Goal: Information Seeking & Learning: Learn about a topic

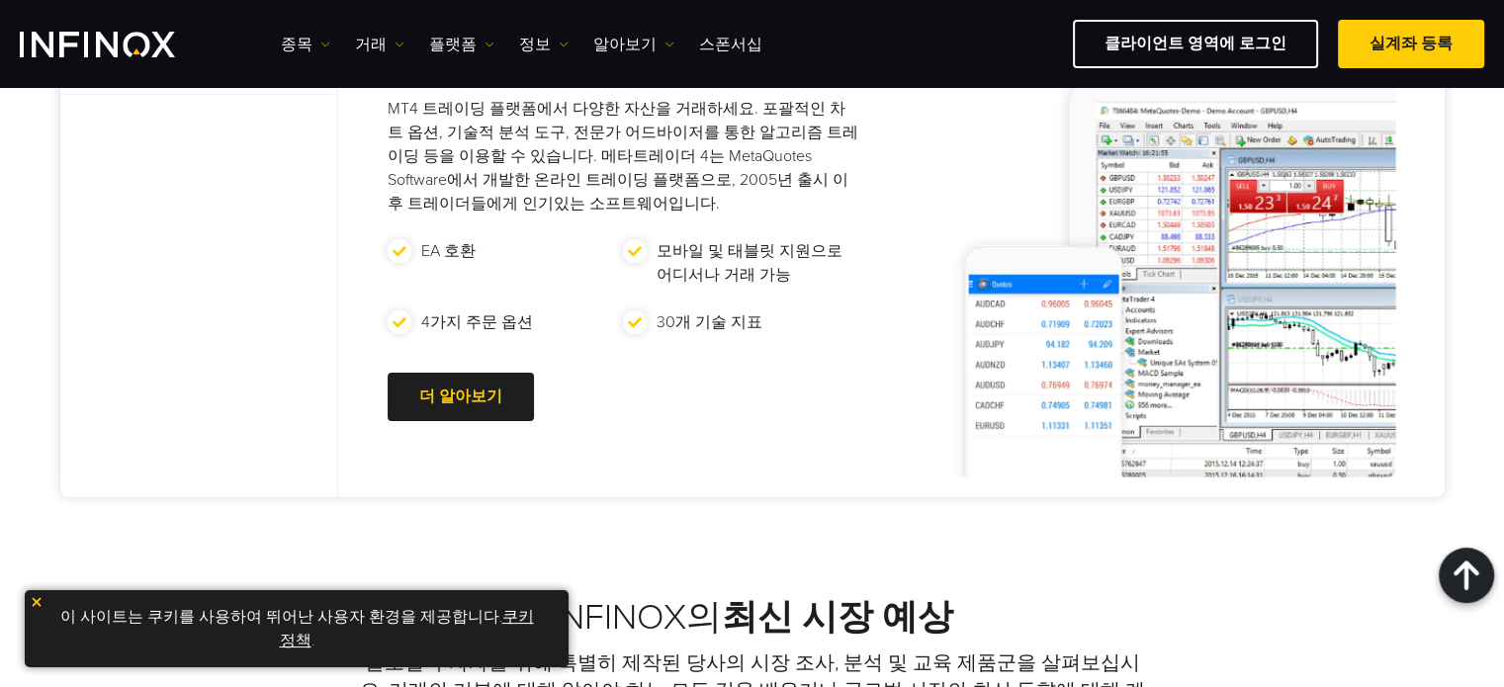
click at [37, 600] on img at bounding box center [37, 602] width 14 height 14
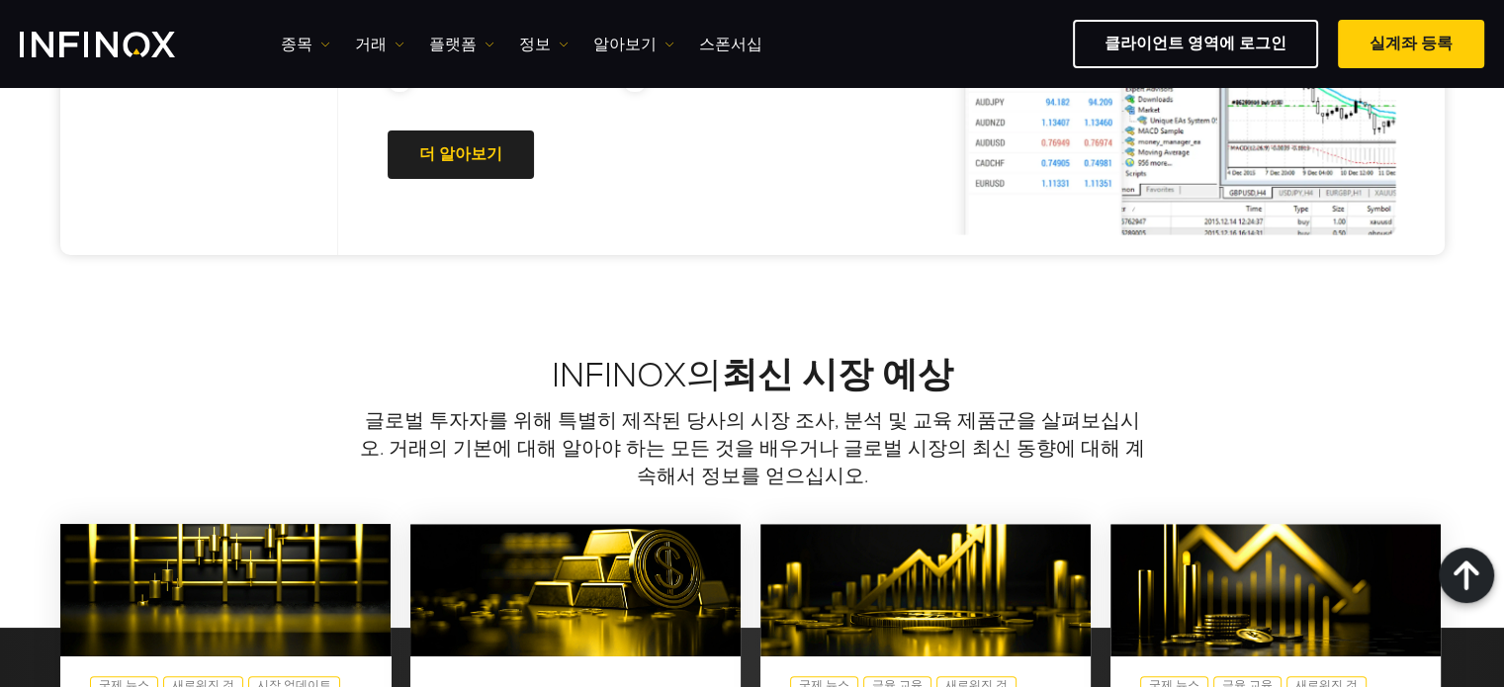
scroll to position [1186, 0]
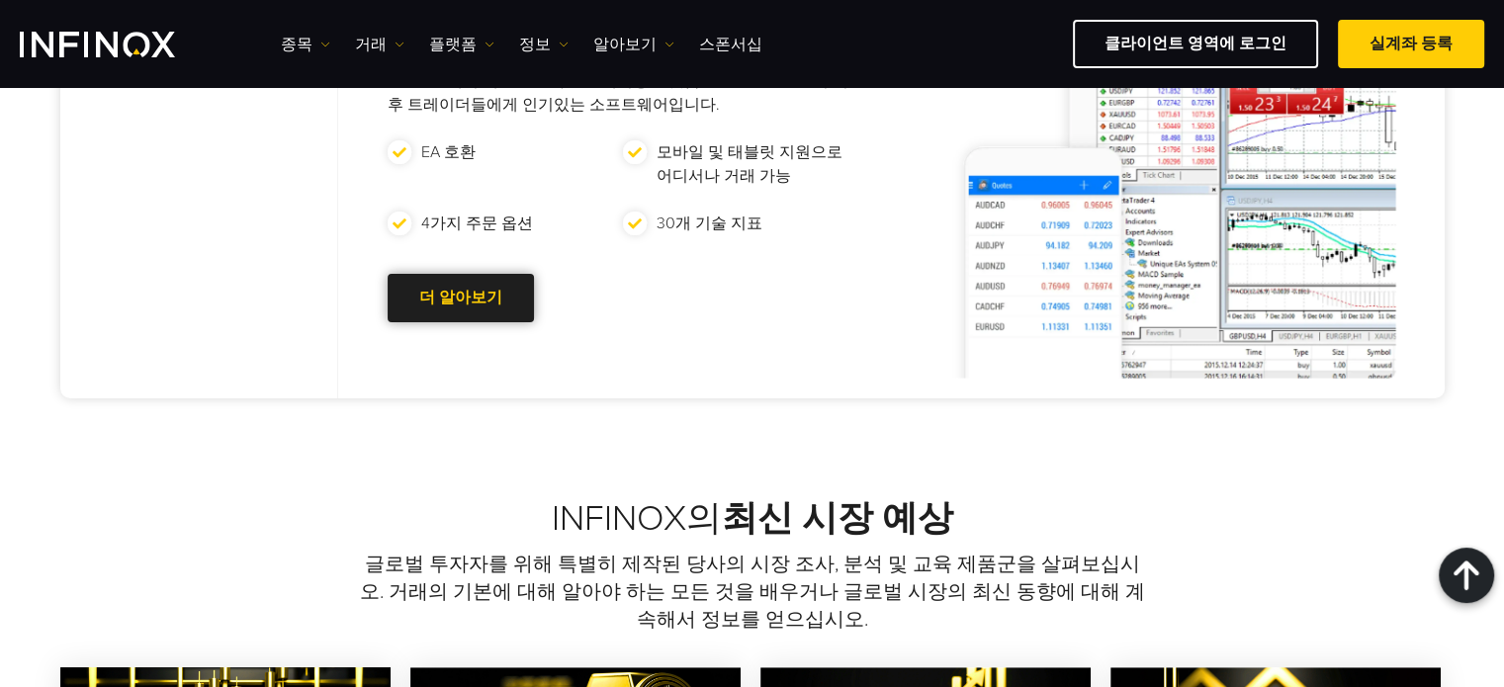
click at [461, 299] on div at bounding box center [461, 299] width 0 height 0
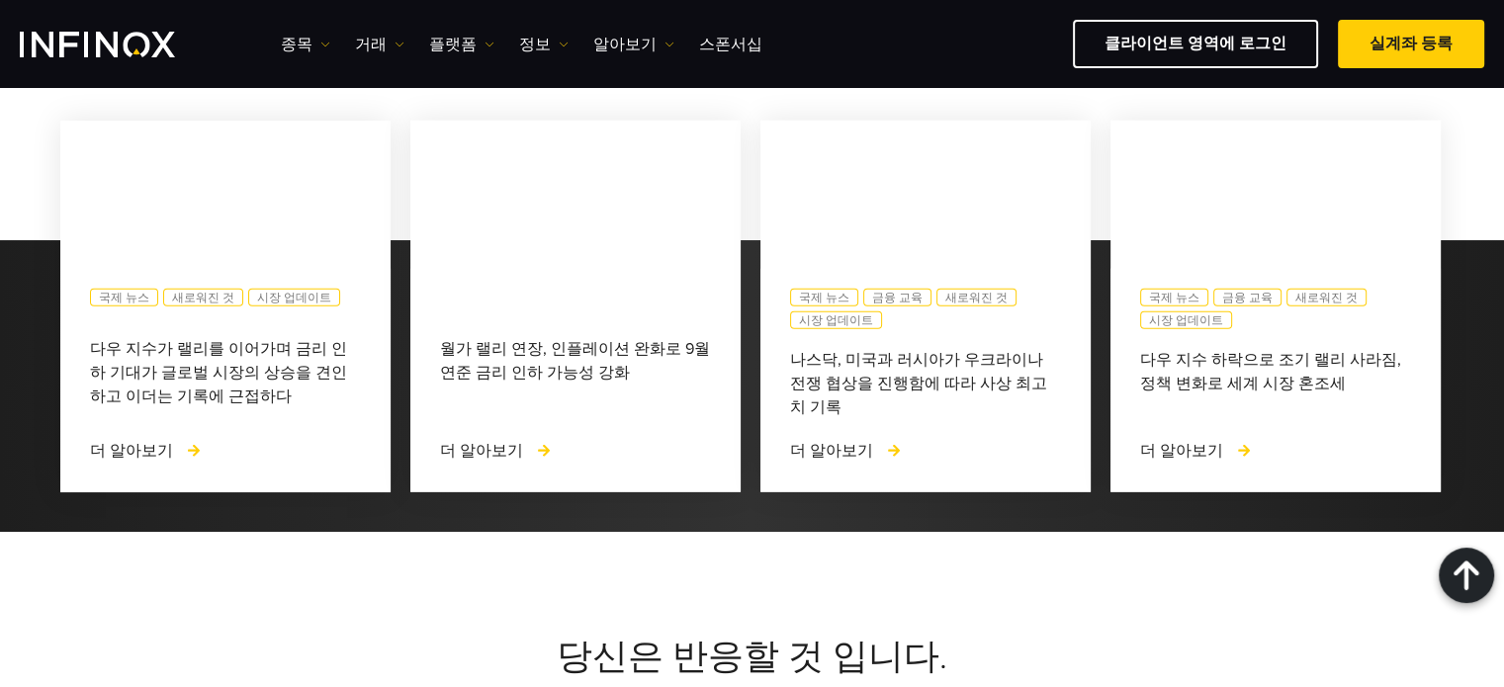
scroll to position [5140, 0]
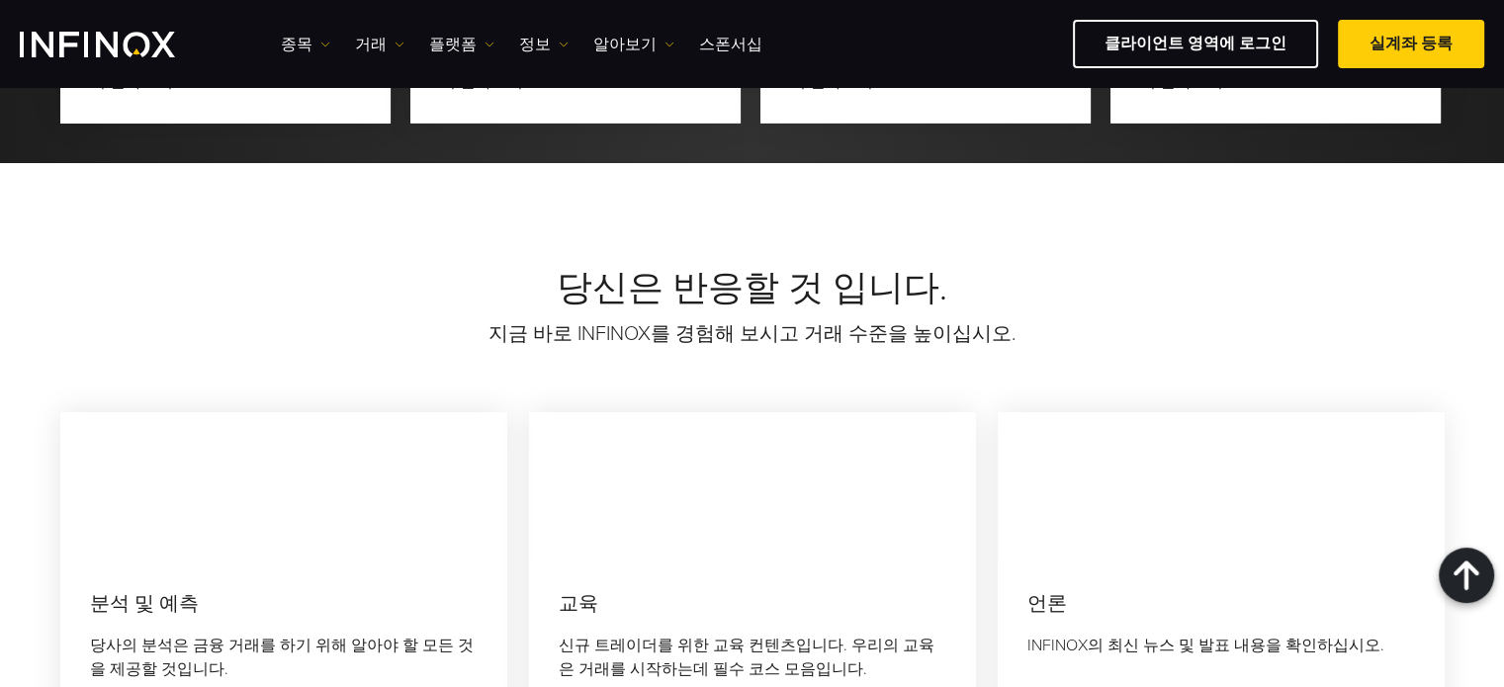
scroll to position [5437, 0]
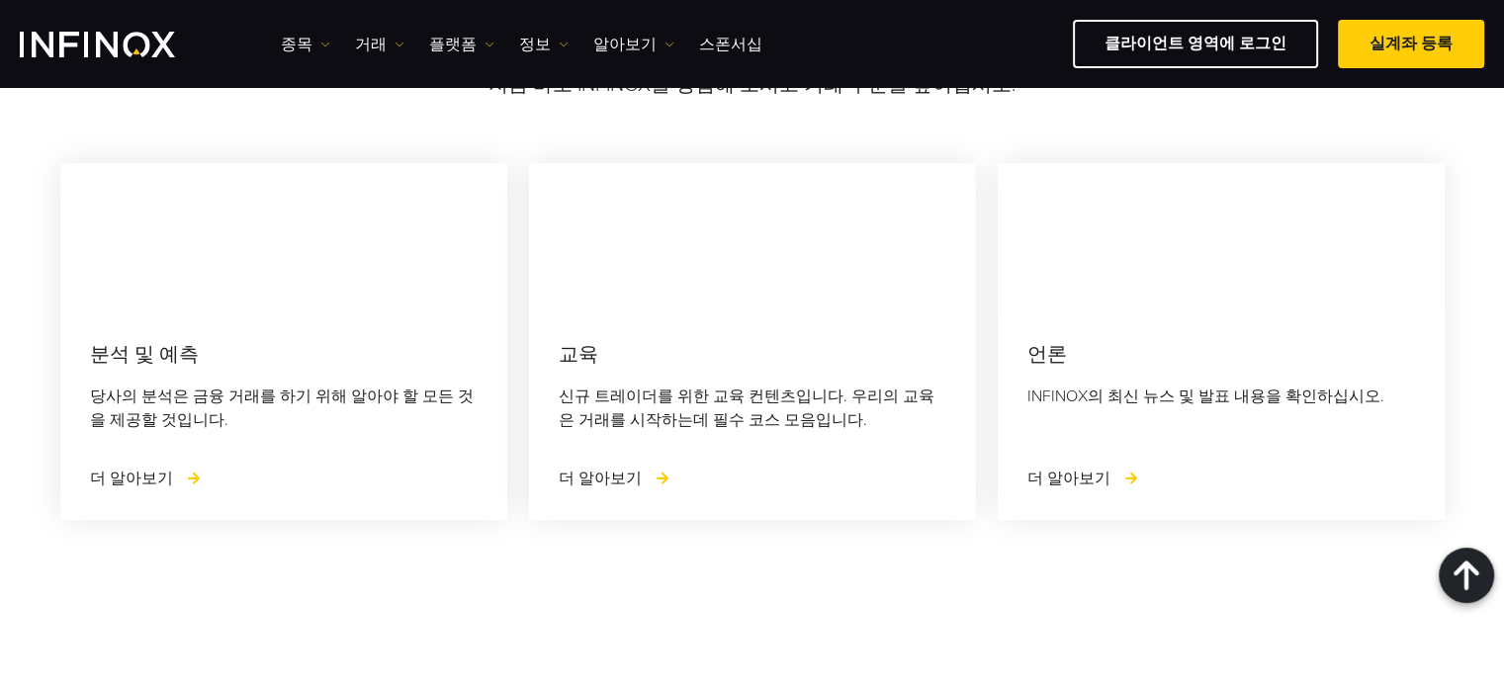
scroll to position [5635, 0]
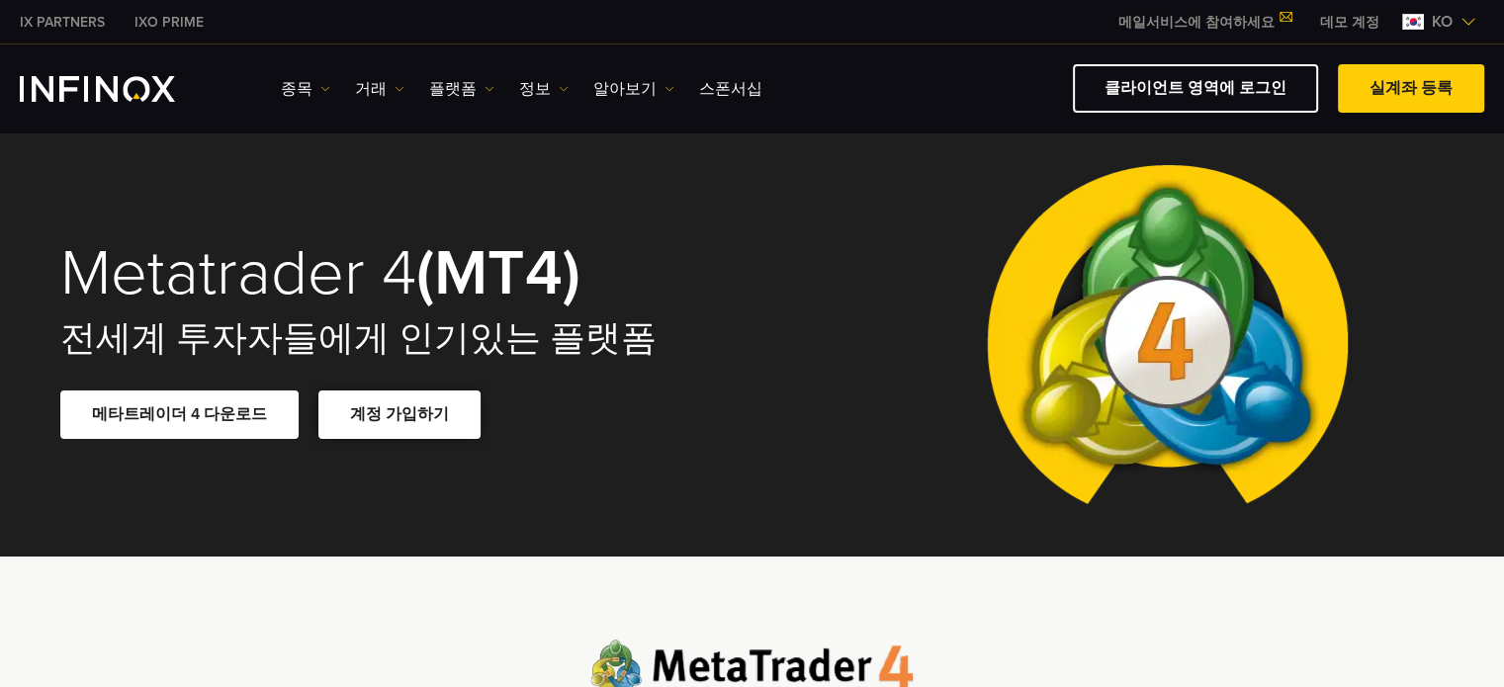
click at [422, 413] on link "계정 가입하기" at bounding box center [399, 414] width 162 height 48
